Goal: Task Accomplishment & Management: Manage account settings

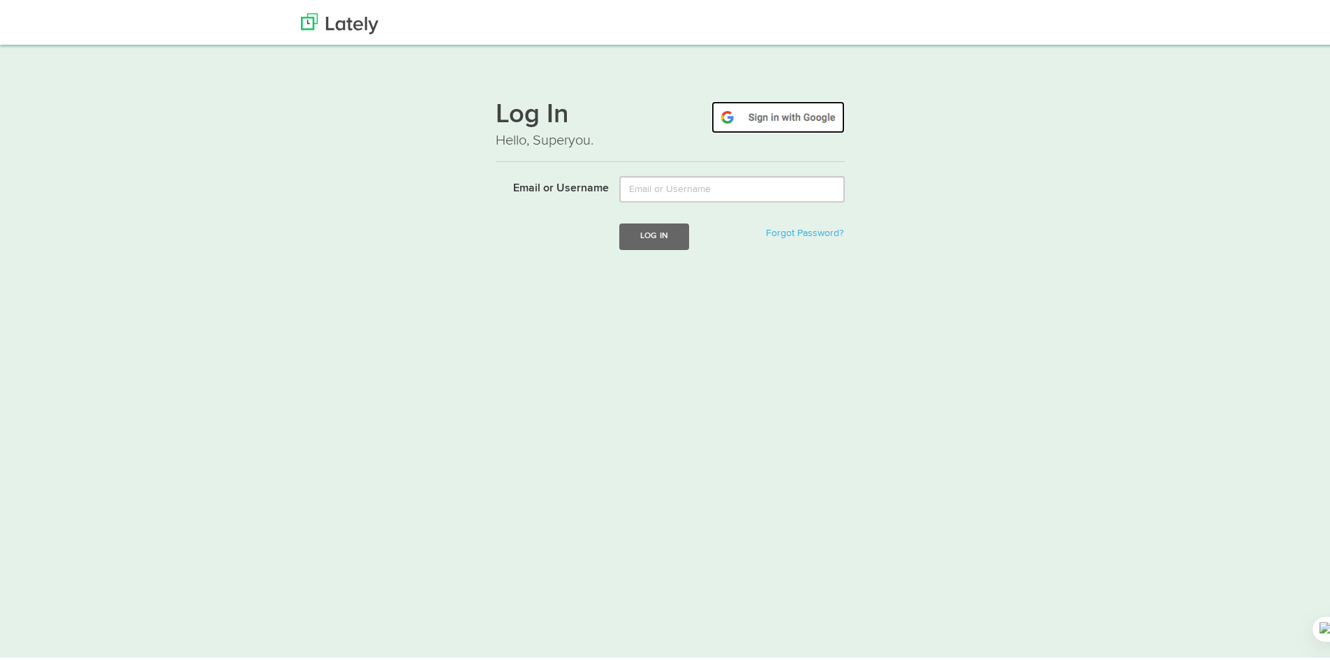
click at [778, 112] on img at bounding box center [777, 114] width 133 height 32
click at [348, 23] on img at bounding box center [339, 20] width 77 height 21
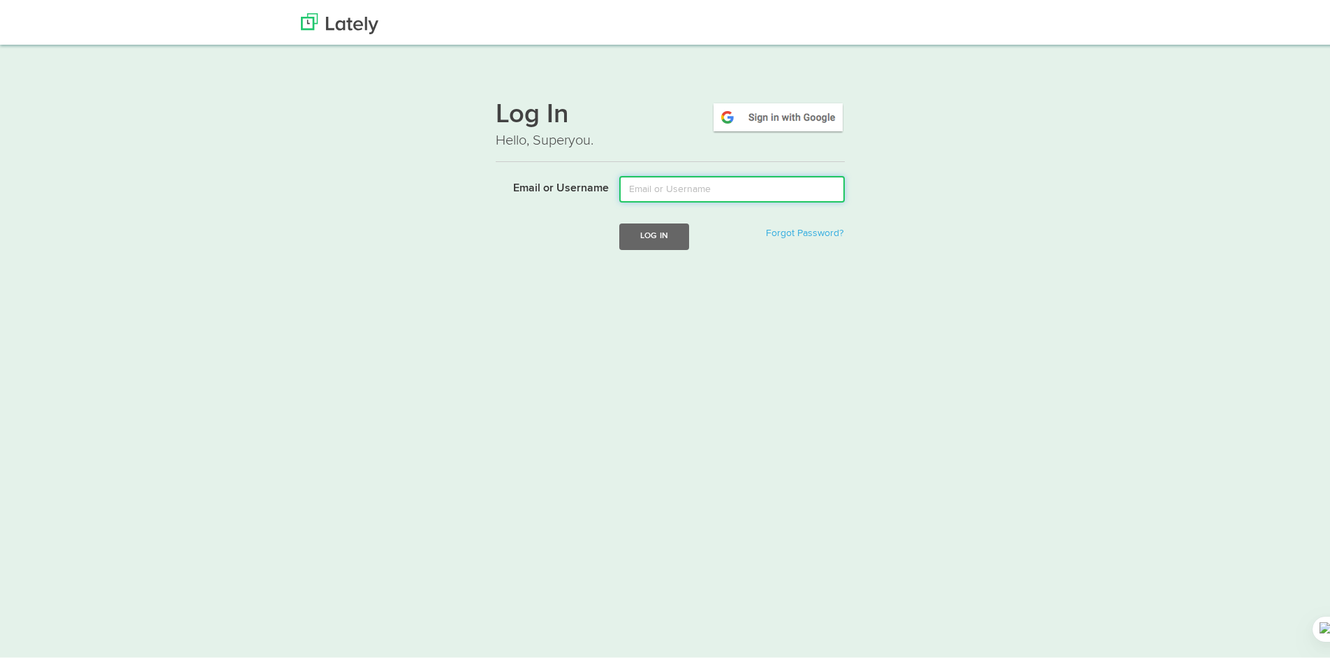
click at [734, 191] on input "Email or Username" at bounding box center [731, 186] width 225 height 27
type input "tallerymotorepuestoselchinin@gmail.com"
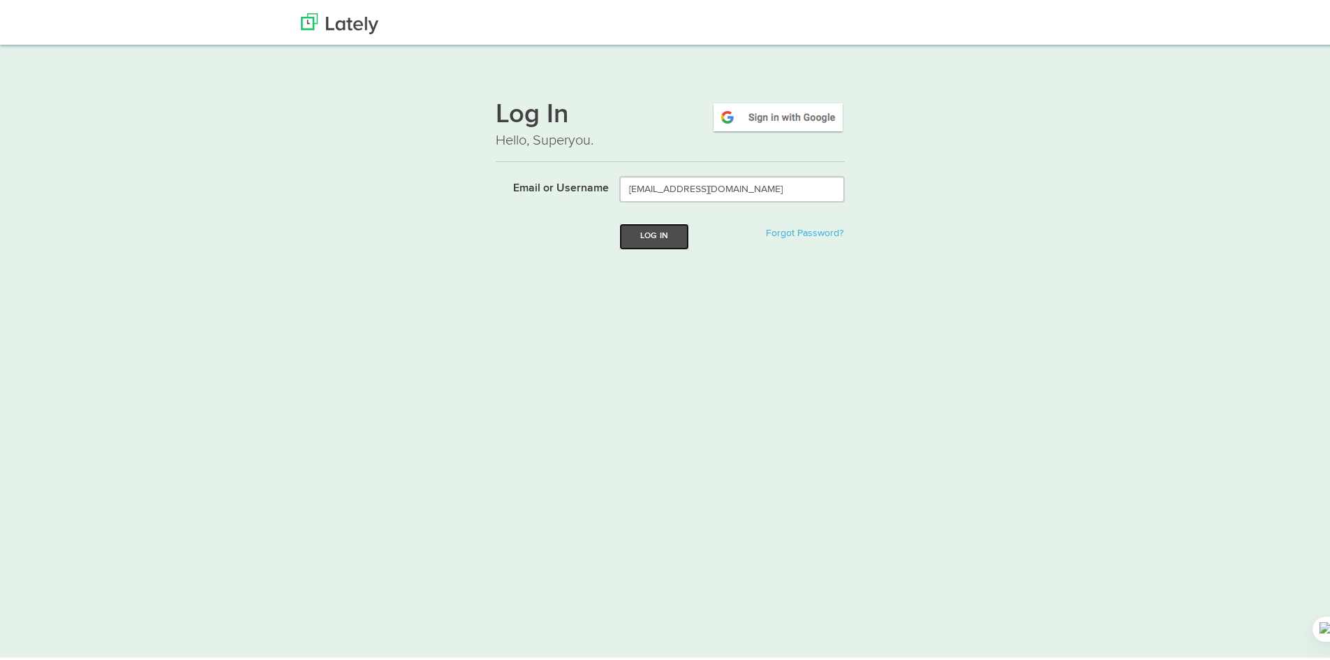
click at [682, 231] on button "Log In" at bounding box center [654, 234] width 70 height 26
click at [327, 21] on img at bounding box center [339, 20] width 77 height 21
click at [327, 15] on img at bounding box center [339, 20] width 77 height 21
